Goal: Ask a question

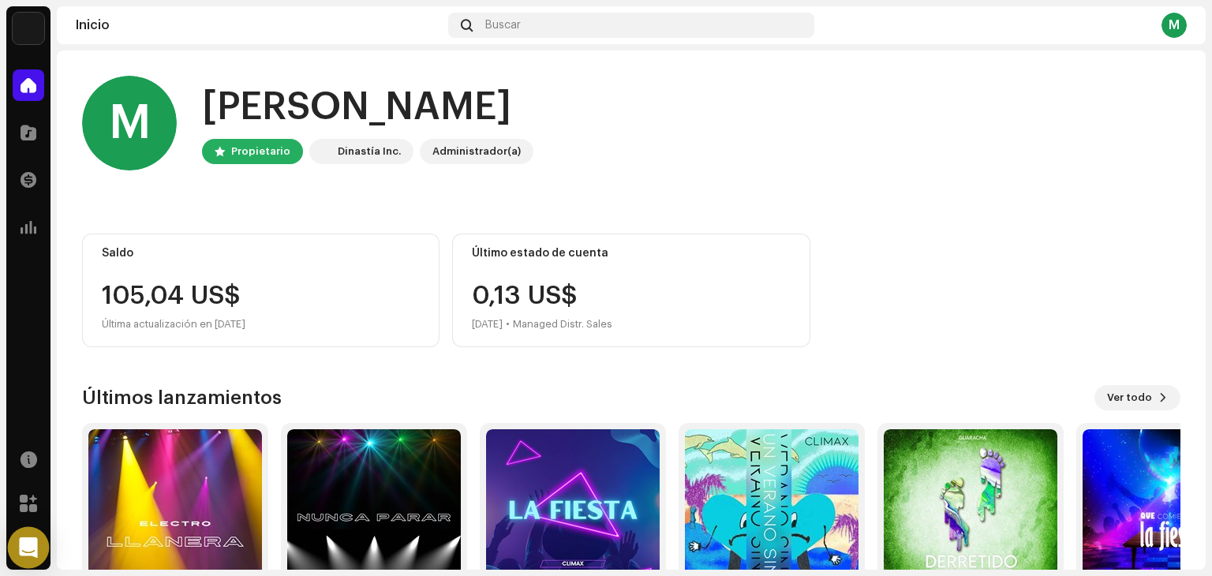
click at [16, 544] on div "Open Intercom Messenger" at bounding box center [29, 548] width 42 height 42
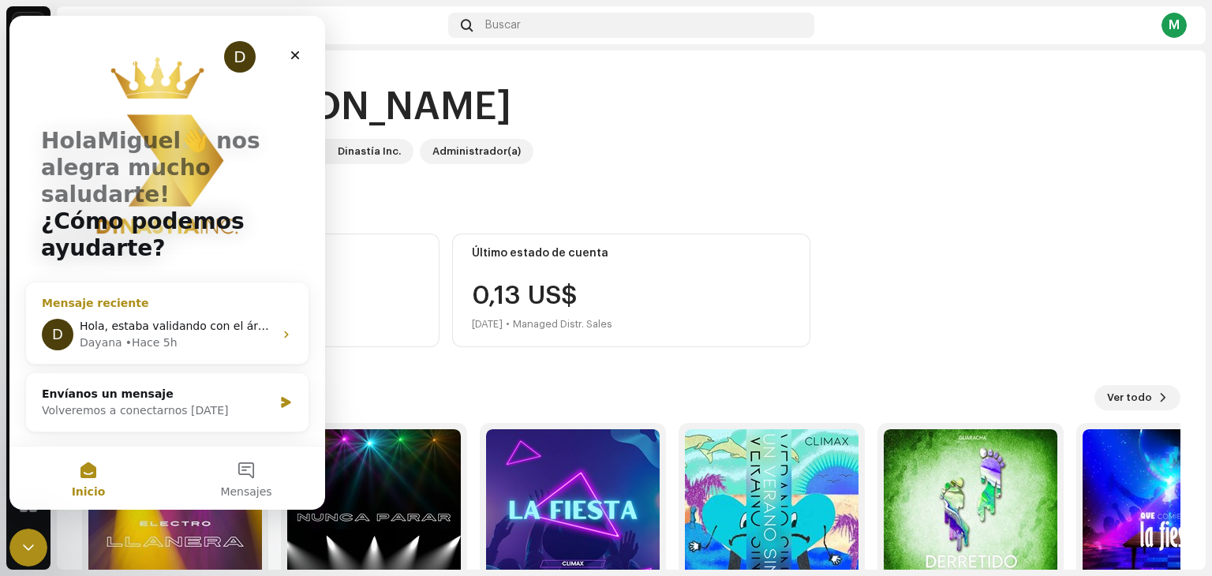
click at [163, 320] on span "Hola, estaba validando con el área de [GEOGRAPHIC_DATA] y el pago ya se realizó." at bounding box center [309, 326] width 459 height 13
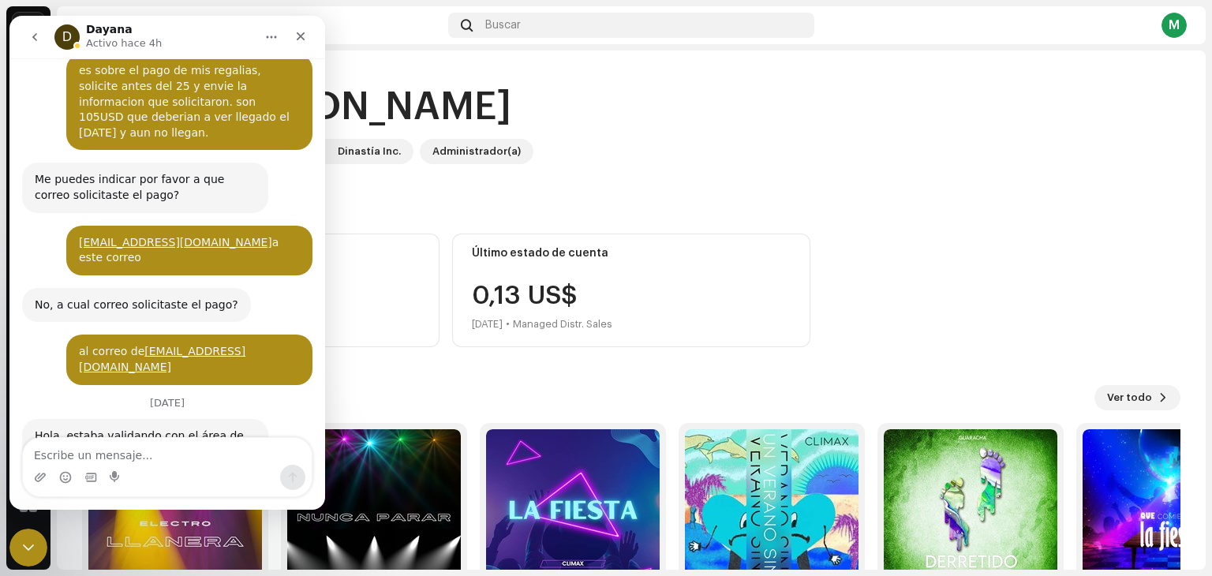
scroll to position [594, 0]
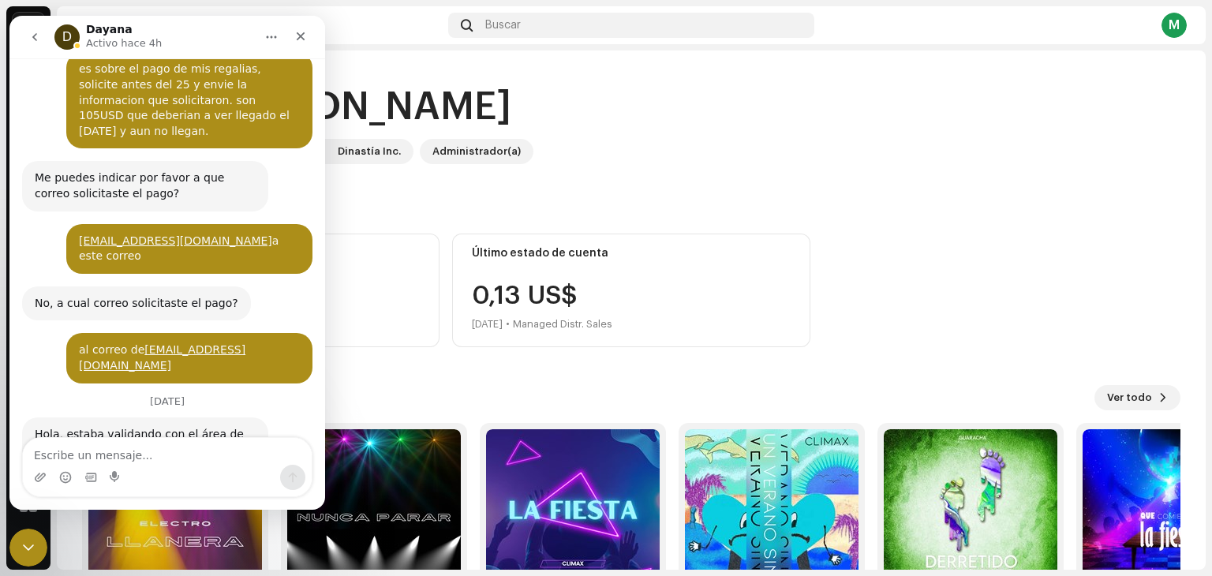
click at [183, 455] on textarea "Escribe un mensaje..." at bounding box center [167, 451] width 289 height 27
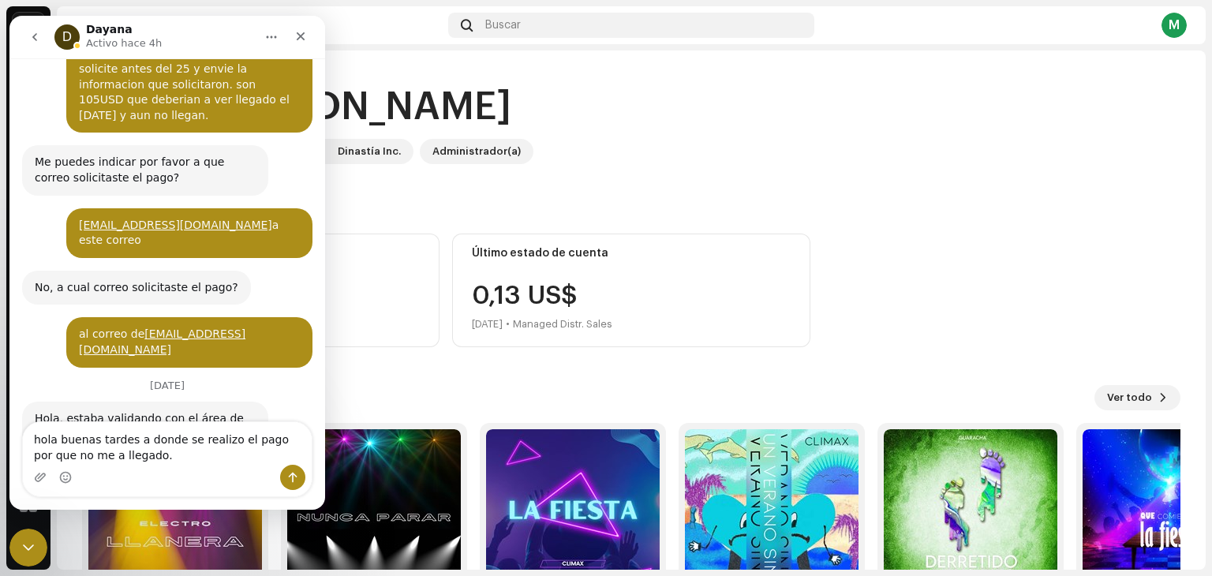
type textarea "hola buenas tardes a donde se realizo el pago por que no me a llegado."
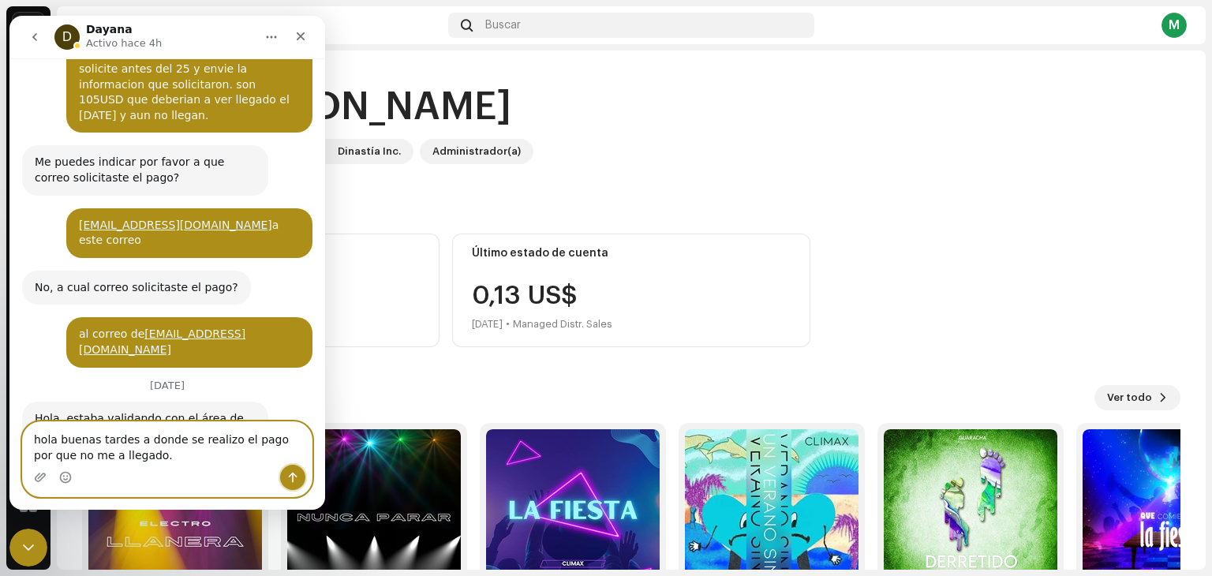
click at [294, 481] on icon "Enviar un mensaje…" at bounding box center [293, 478] width 9 height 10
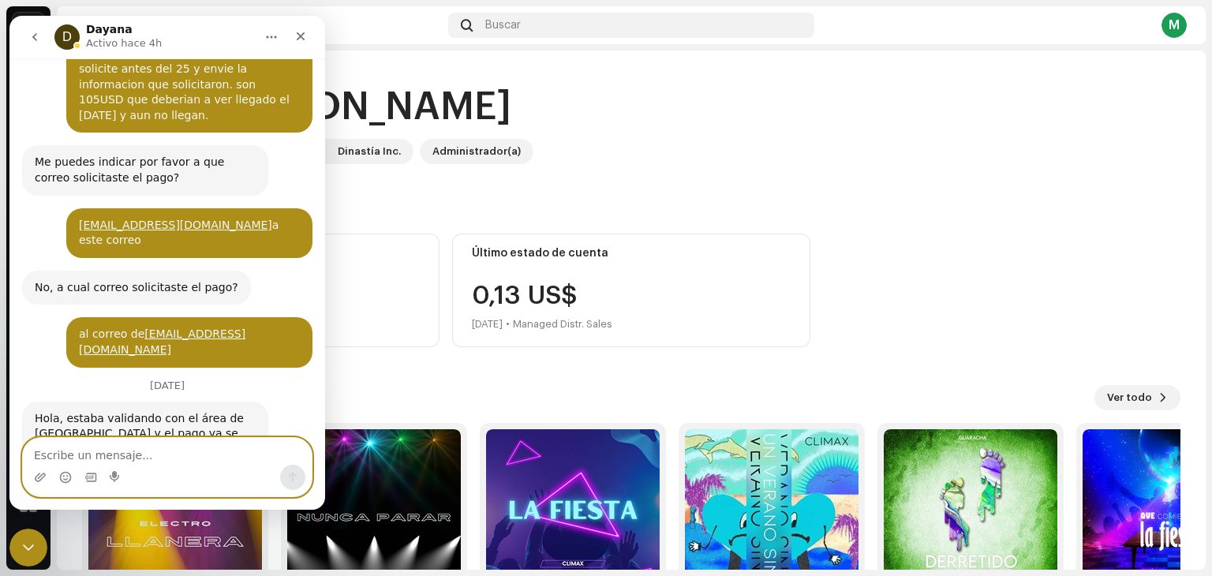
scroll to position [657, 0]
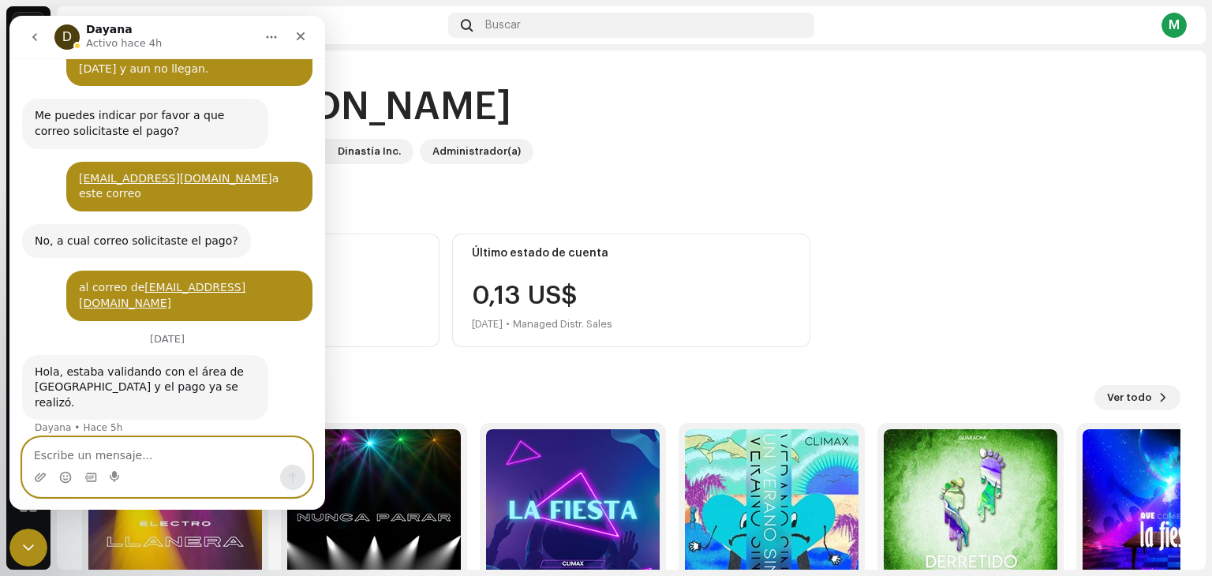
click at [105, 455] on textarea "Escribe un mensaje..." at bounding box center [167, 451] width 289 height 27
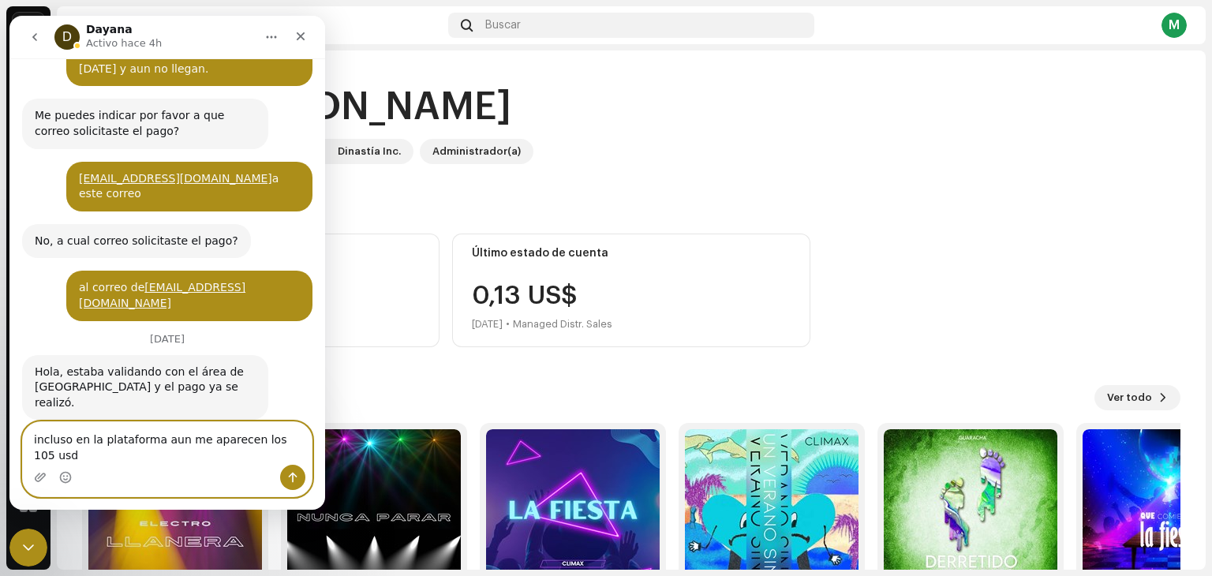
type textarea "incluso en la plataforma aun me aparecen los 105 usd"
click at [291, 484] on button "Enviar un mensaje…" at bounding box center [292, 477] width 25 height 25
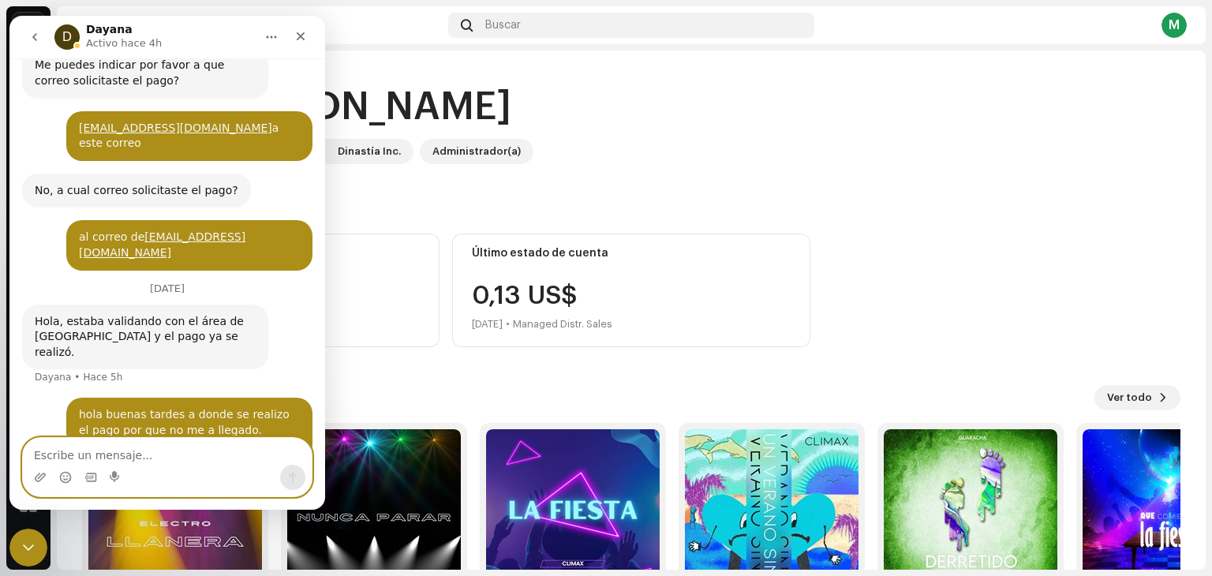
scroll to position [709, 0]
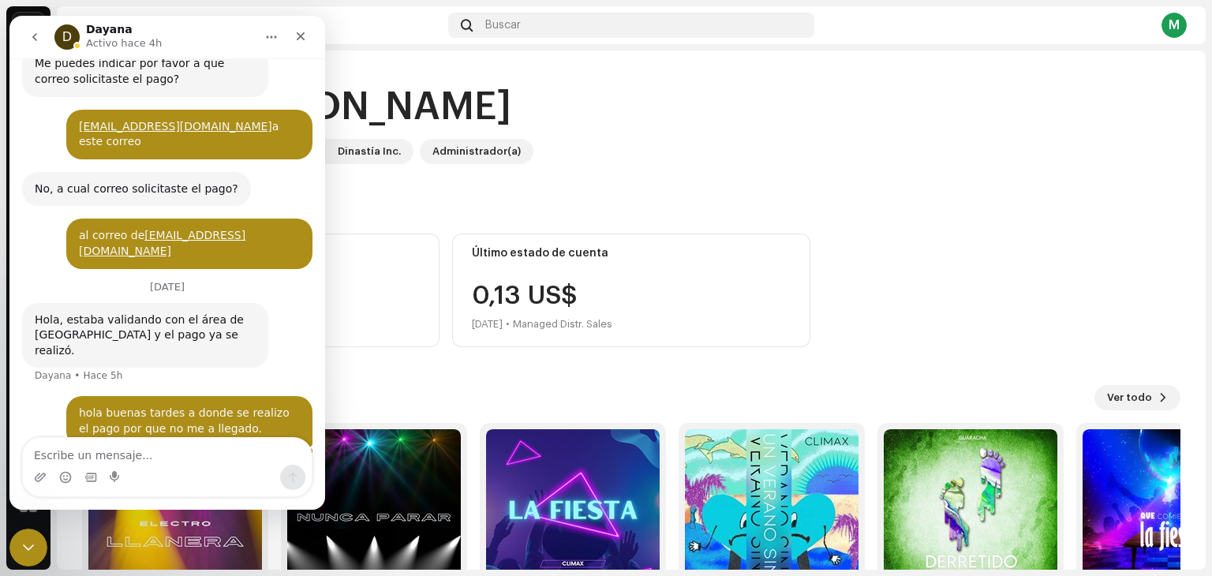
click at [572, 180] on home-user "M Hola, , [PERSON_NAME] Dinastía Inc. Administrador(a)" at bounding box center [631, 136] width 1098 height 120
click at [570, 181] on home-user "M Hola, , [PERSON_NAME] Dinastía Inc. Administrador(a)" at bounding box center [631, 136] width 1098 height 120
click at [281, 26] on button "Inicio" at bounding box center [271, 37] width 30 height 30
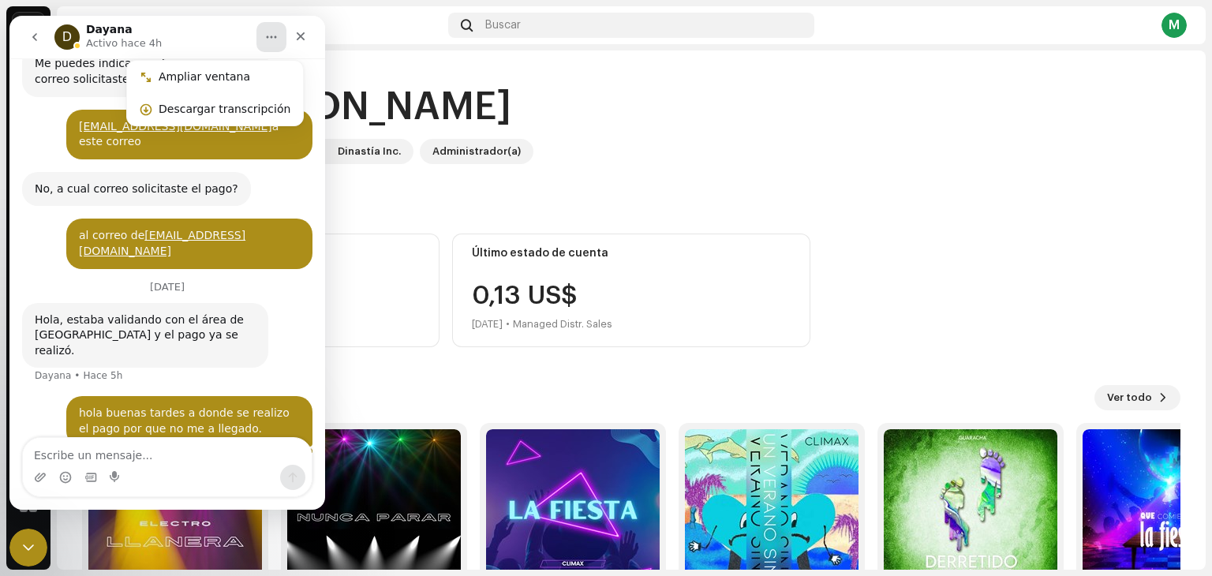
click at [324, 43] on nav "D [PERSON_NAME] Activo hace 4h Ampliar ventana Descargar transcripción" at bounding box center [167, 37] width 316 height 43
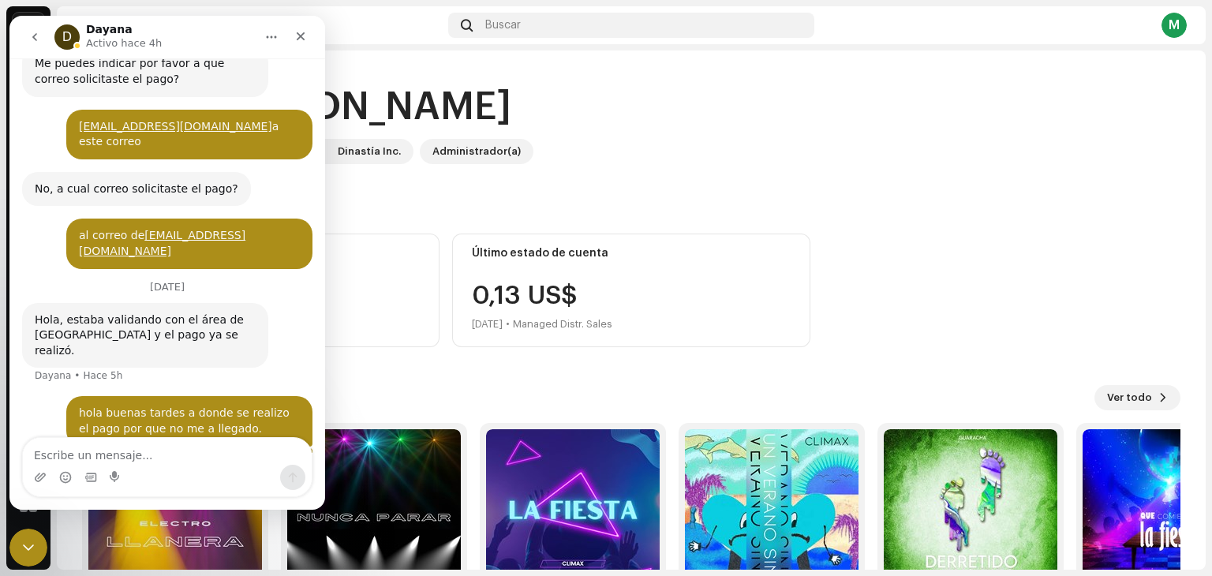
click at [316, 43] on nav "D [PERSON_NAME] Activo hace 4h" at bounding box center [167, 37] width 316 height 43
click at [296, 37] on icon "Cerrar" at bounding box center [300, 36] width 13 height 13
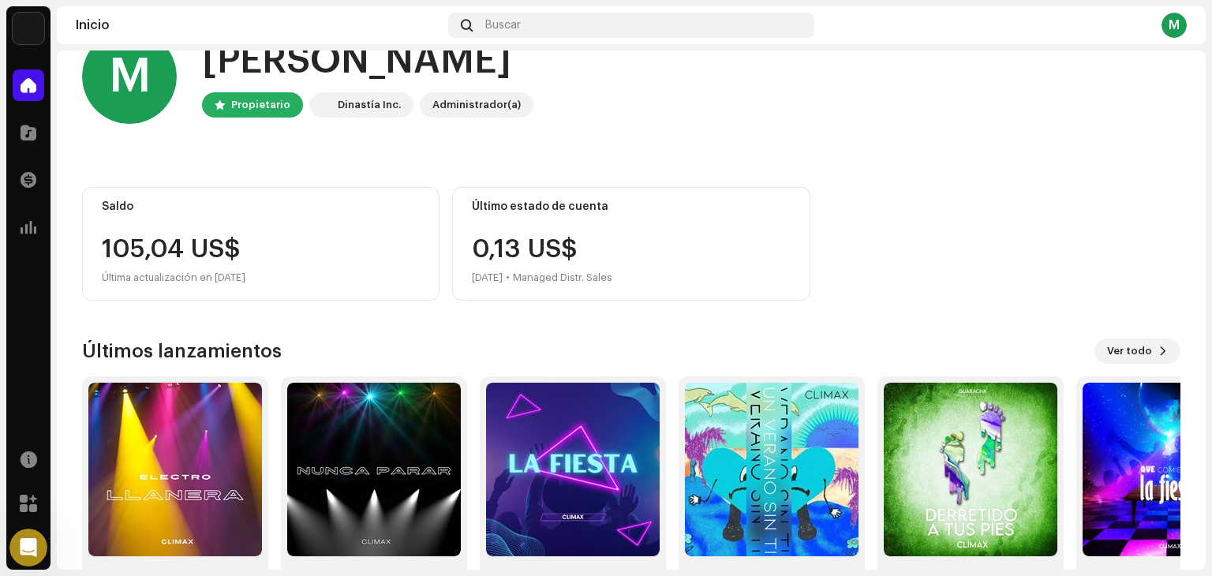
scroll to position [0, 0]
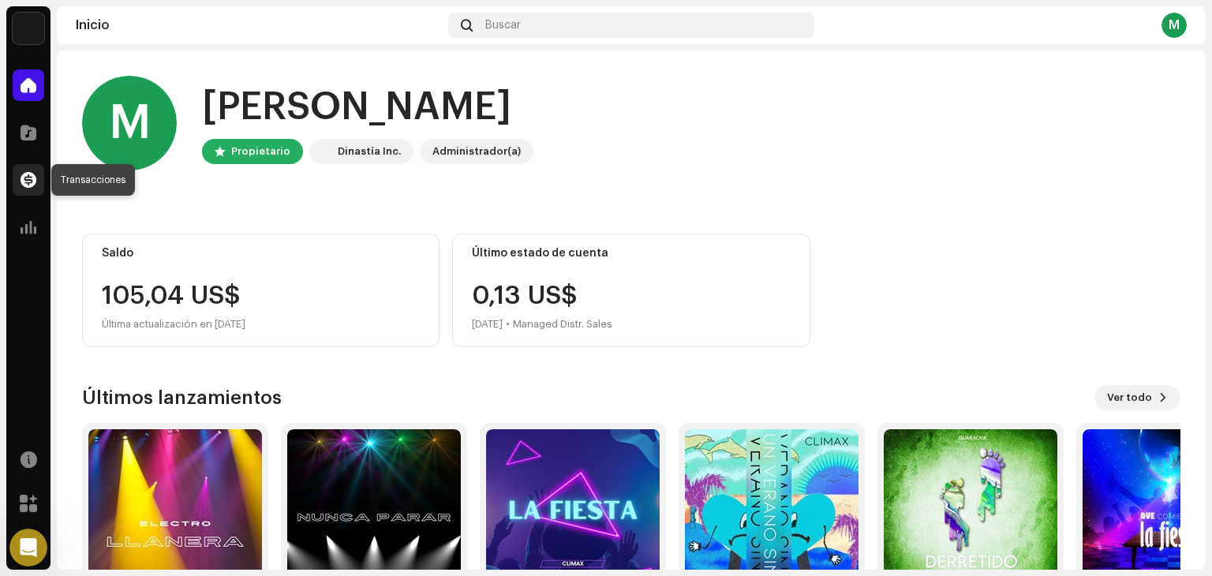
click at [25, 180] on span at bounding box center [29, 180] width 16 height 13
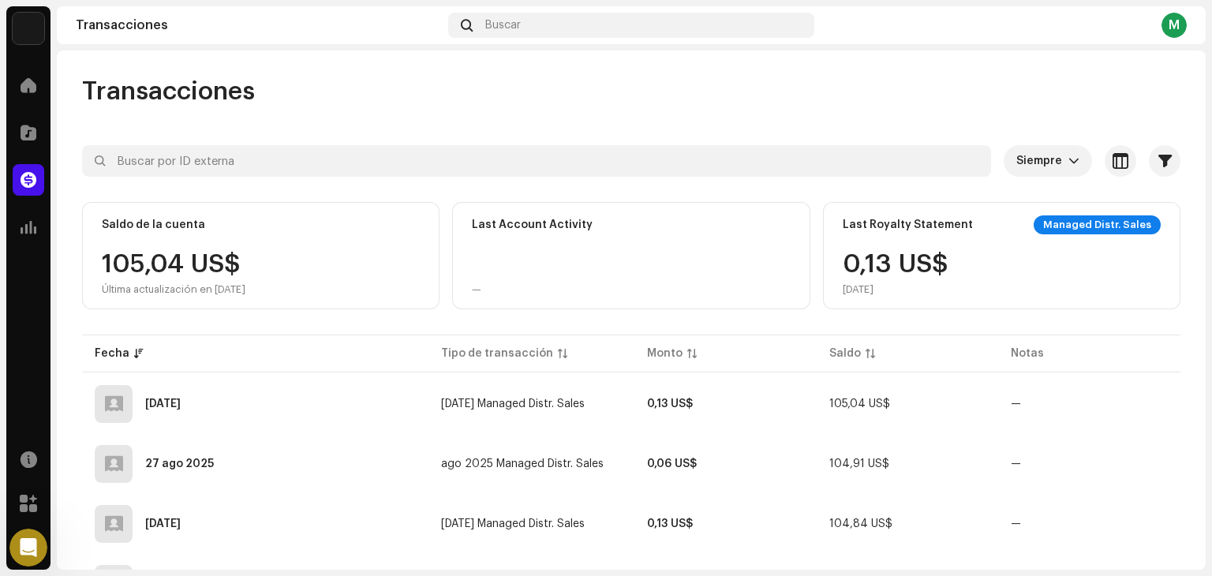
click at [204, 274] on div "105,04 US$ Última actualización en [DATE]" at bounding box center [174, 274] width 144 height 44
click at [9, 546] on div "Abrir Intercom Messenger" at bounding box center [26, 545] width 52 height 52
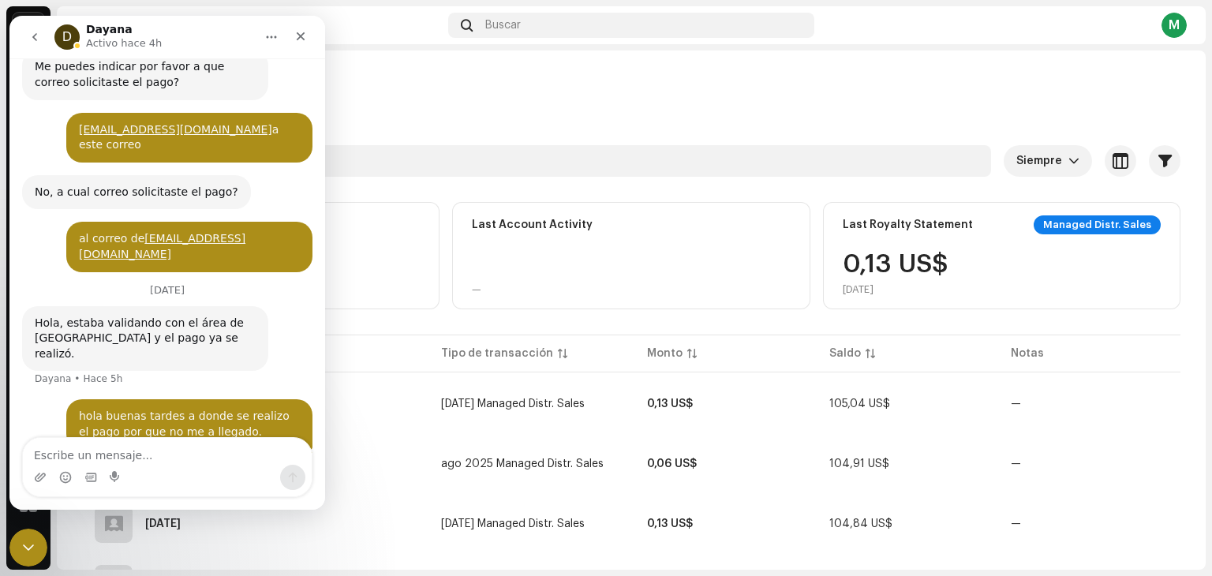
scroll to position [709, 0]
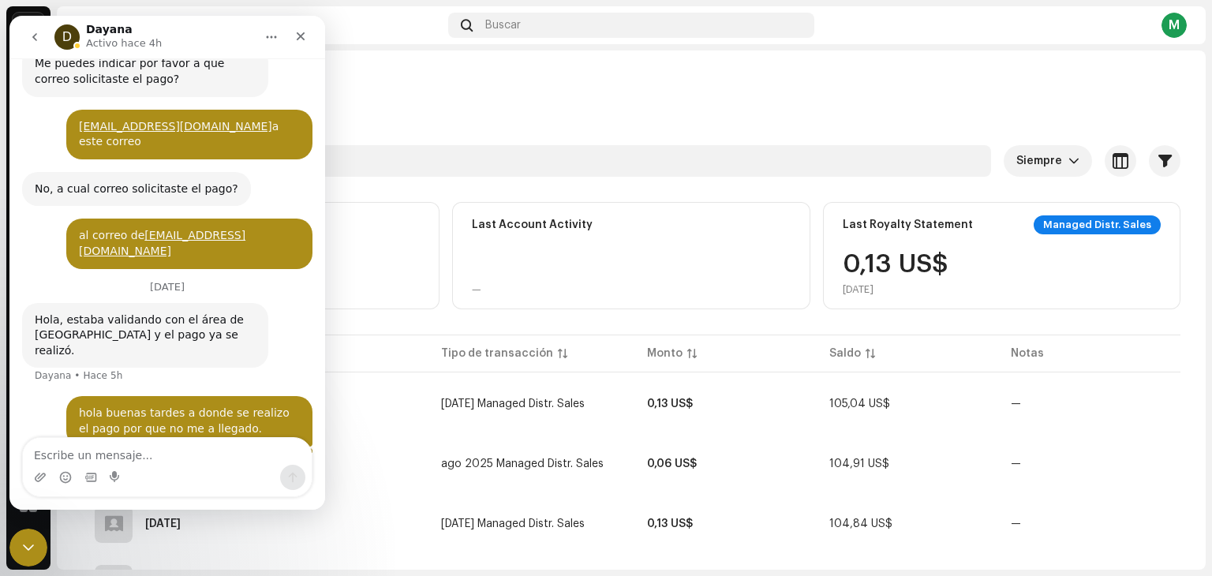
click at [413, 92] on div "Transacciones" at bounding box center [631, 92] width 1098 height 32
click at [306, 51] on div "Intercom Messenger" at bounding box center [300, 37] width 28 height 30
click at [302, 24] on div "Cerrar" at bounding box center [300, 36] width 28 height 28
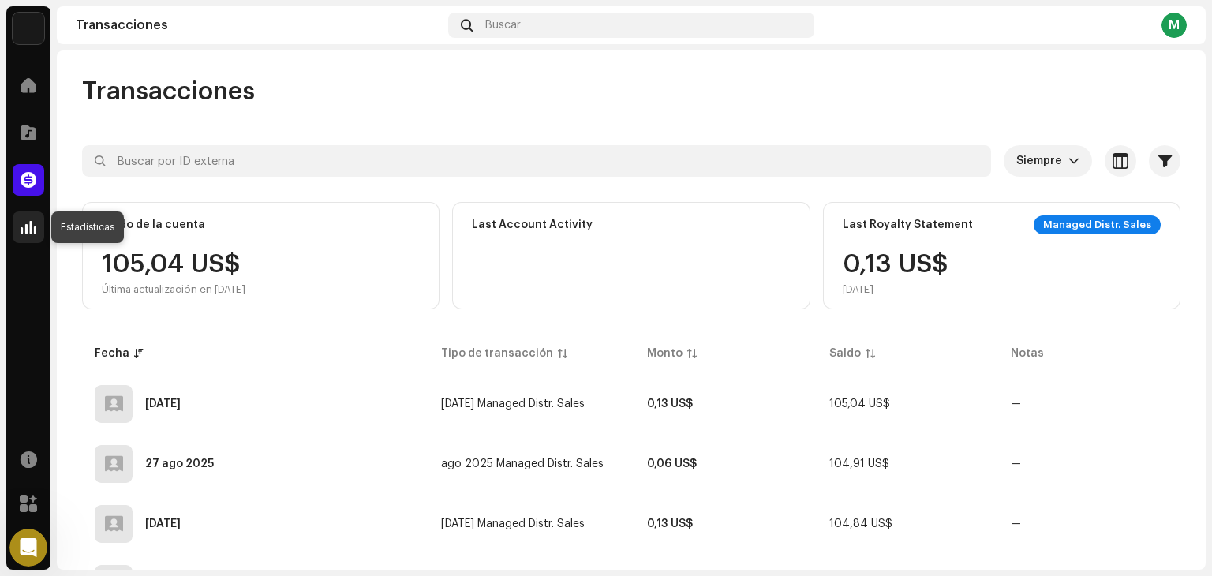
click at [27, 221] on span at bounding box center [29, 227] width 16 height 13
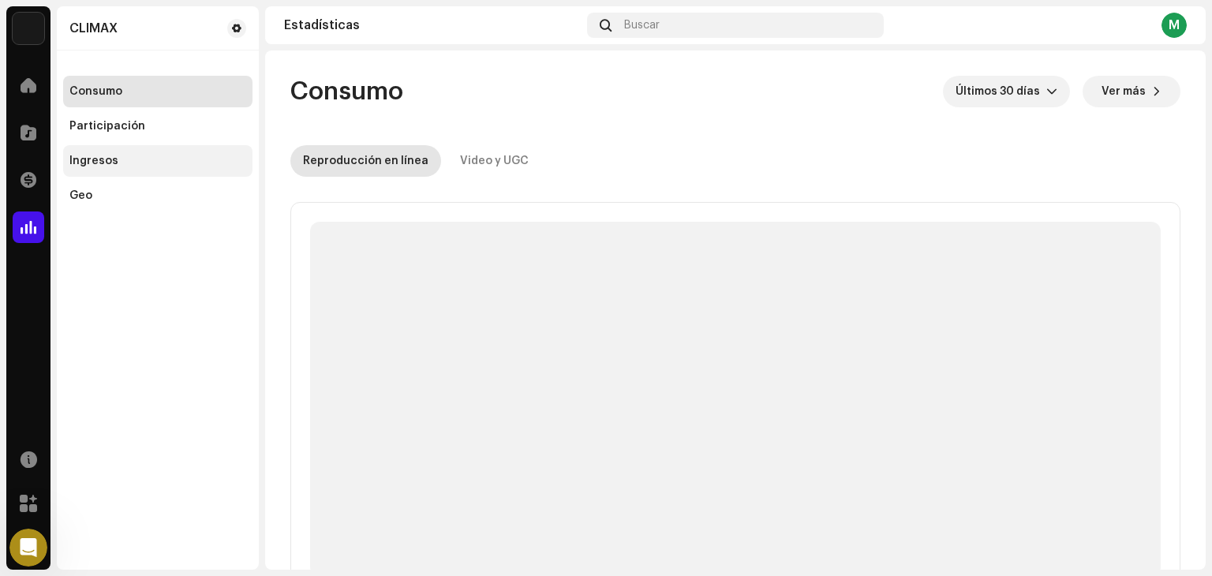
click at [104, 163] on div "Ingresos" at bounding box center [93, 161] width 49 height 13
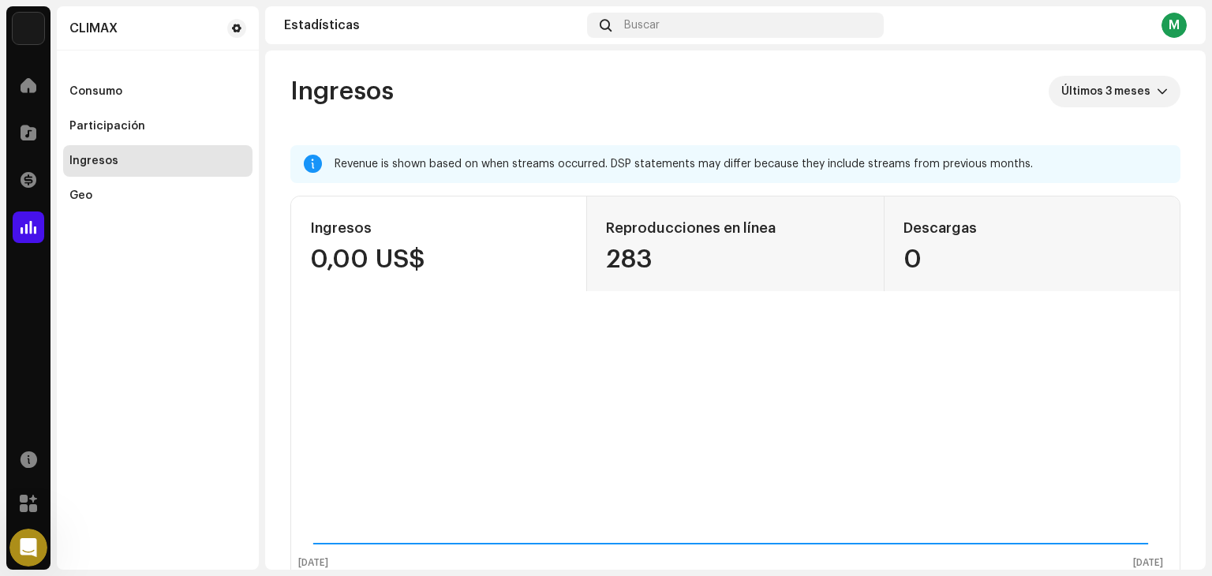
click at [28, 27] on img at bounding box center [29, 29] width 32 height 32
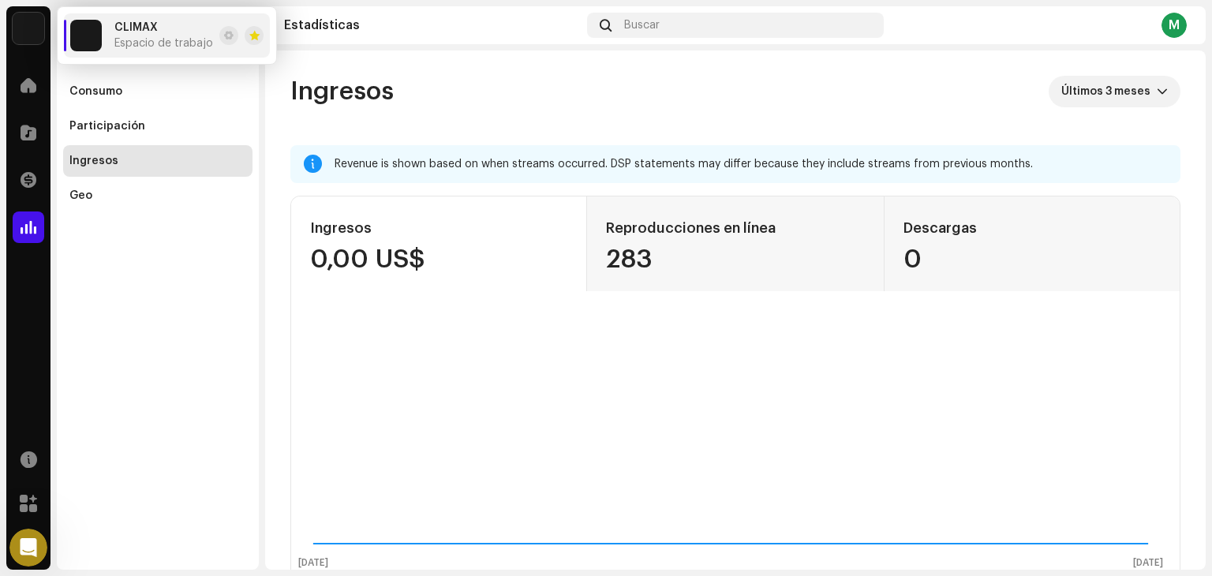
click at [28, 26] on img at bounding box center [29, 29] width 32 height 32
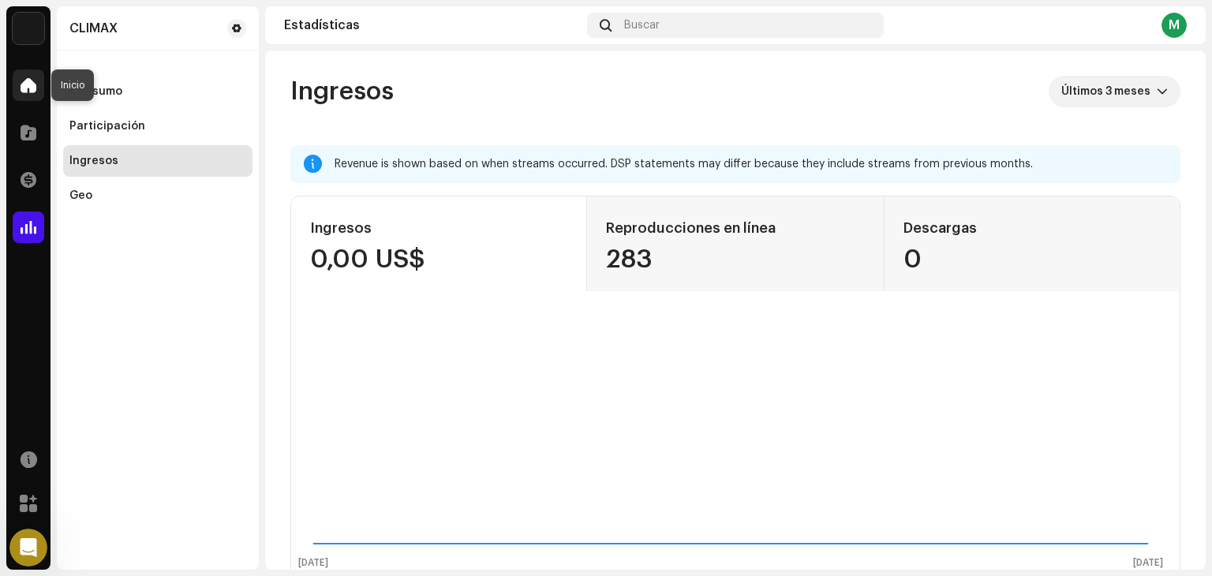
click at [24, 92] on div at bounding box center [29, 85] width 32 height 32
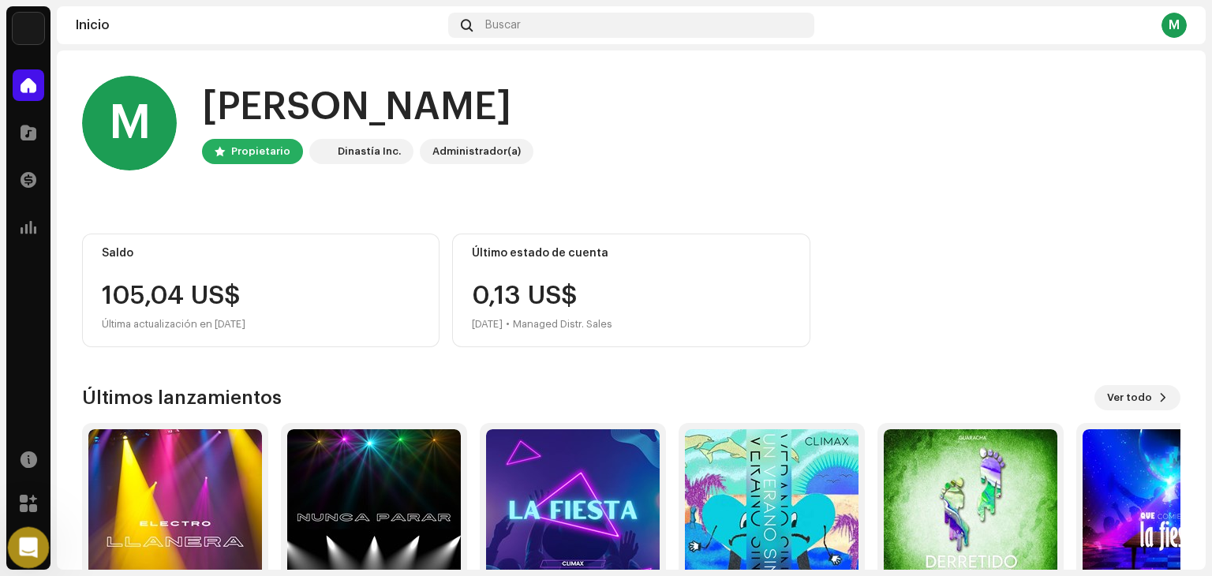
click at [22, 556] on div "Abrir Intercom Messenger" at bounding box center [26, 545] width 52 height 52
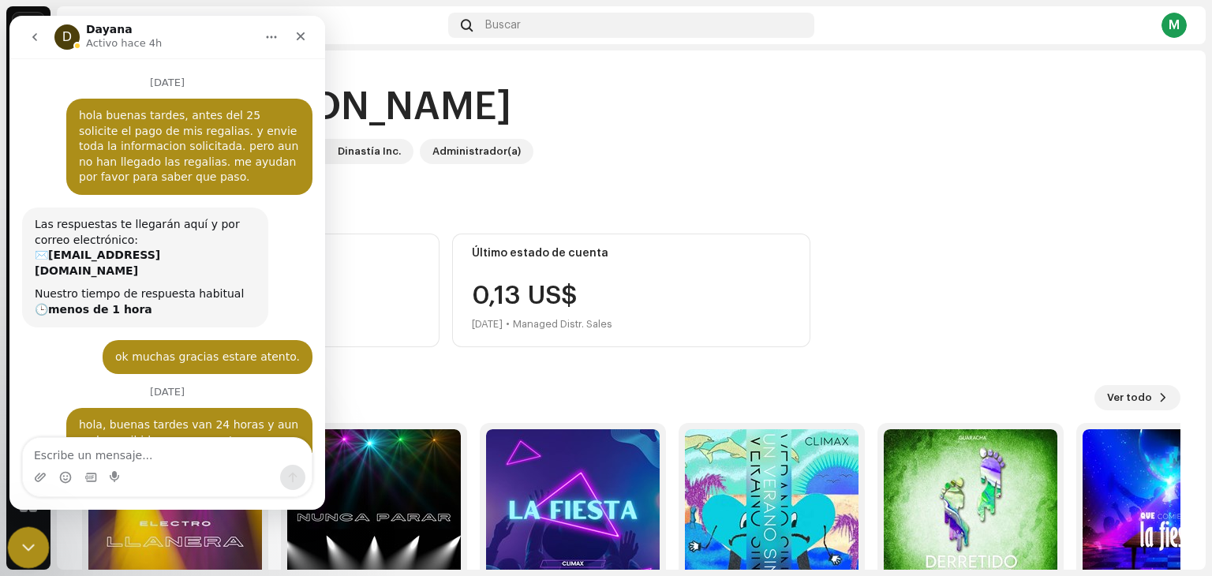
scroll to position [709, 0]
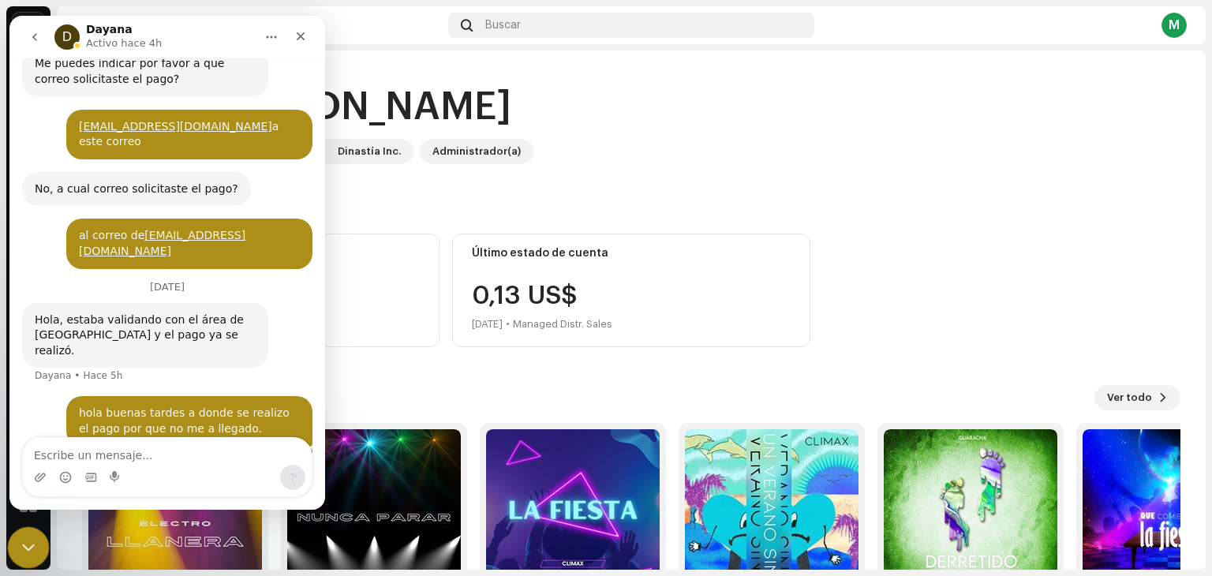
click at [22, 555] on div "Cerrar Intercom Messenger" at bounding box center [26, 545] width 38 height 38
